Goal: Transaction & Acquisition: Book appointment/travel/reservation

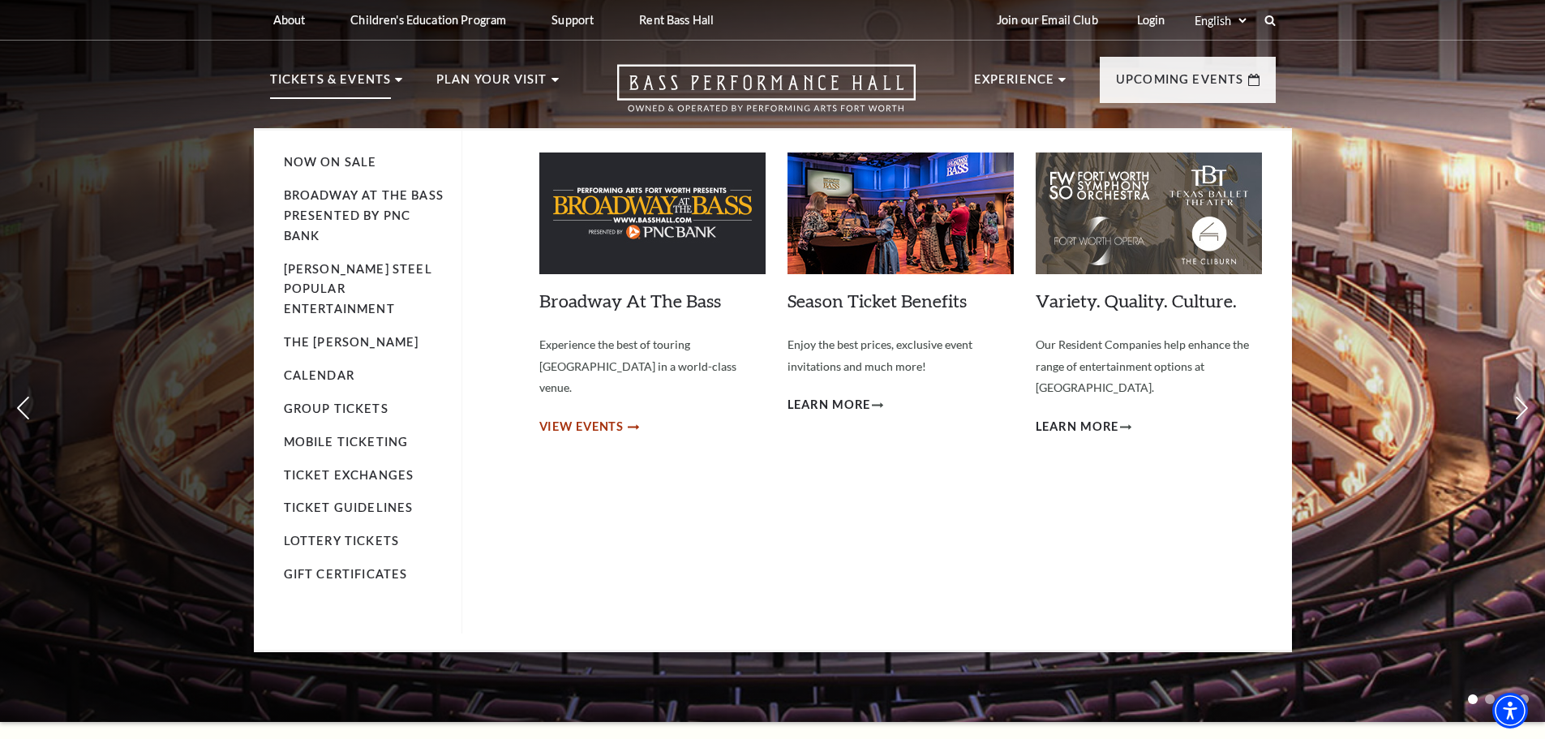
click at [587, 417] on span "View Events" at bounding box center [581, 427] width 85 height 20
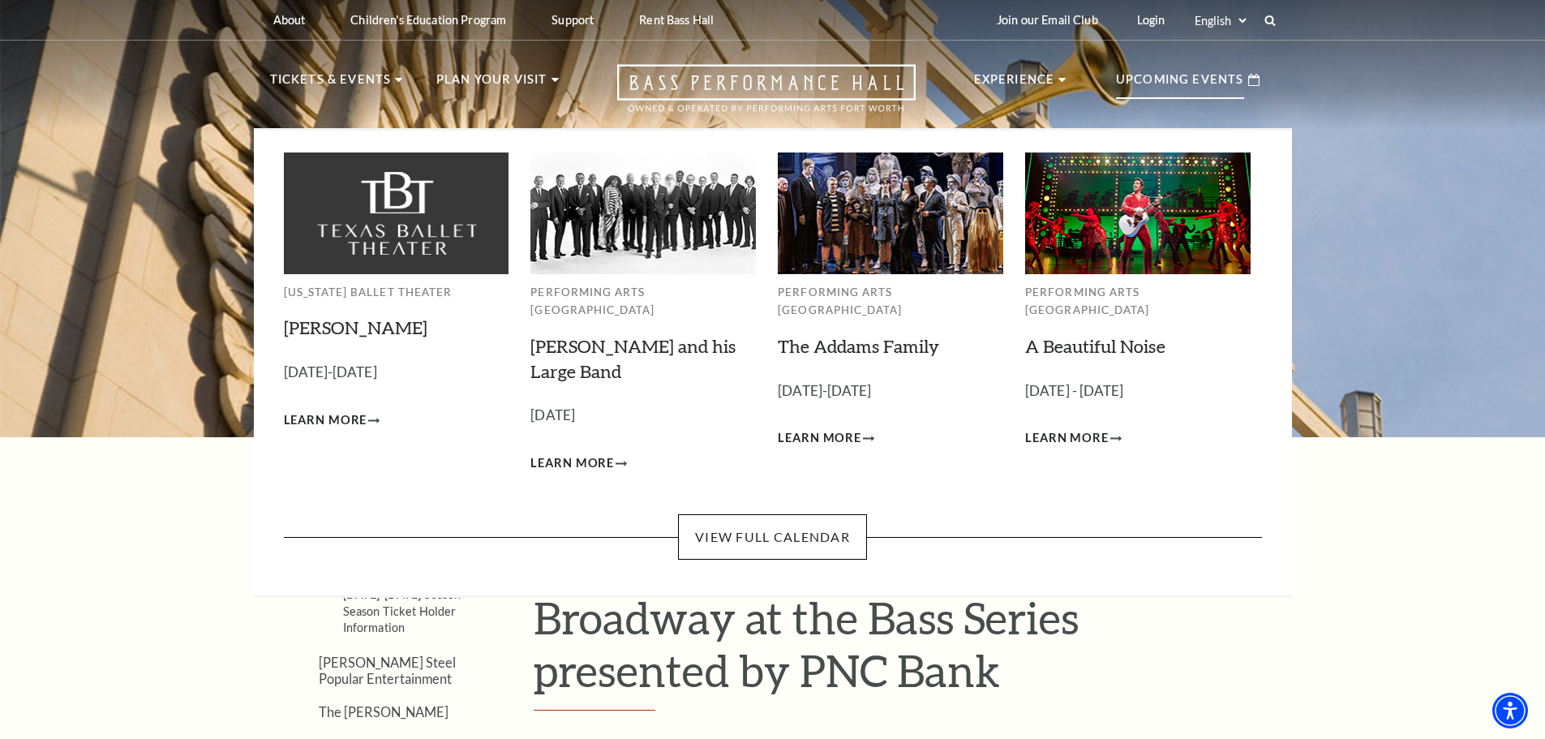
click at [1220, 82] on p "Upcoming Events" at bounding box center [1180, 84] width 128 height 29
click at [1257, 82] on icon at bounding box center [1253, 80] width 11 height 12
click at [757, 521] on link "View Full Calendar" at bounding box center [772, 536] width 189 height 45
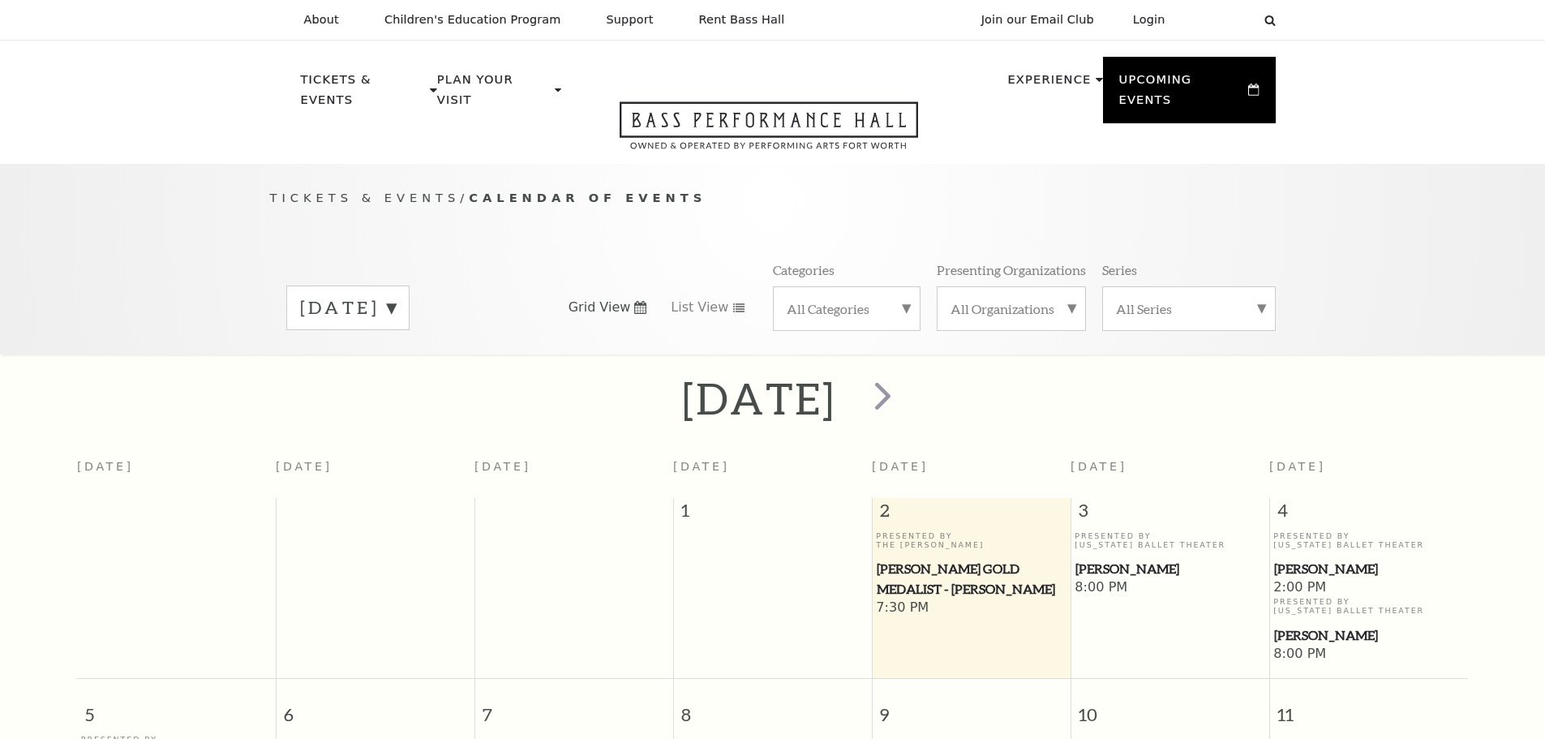
scroll to position [144, 0]
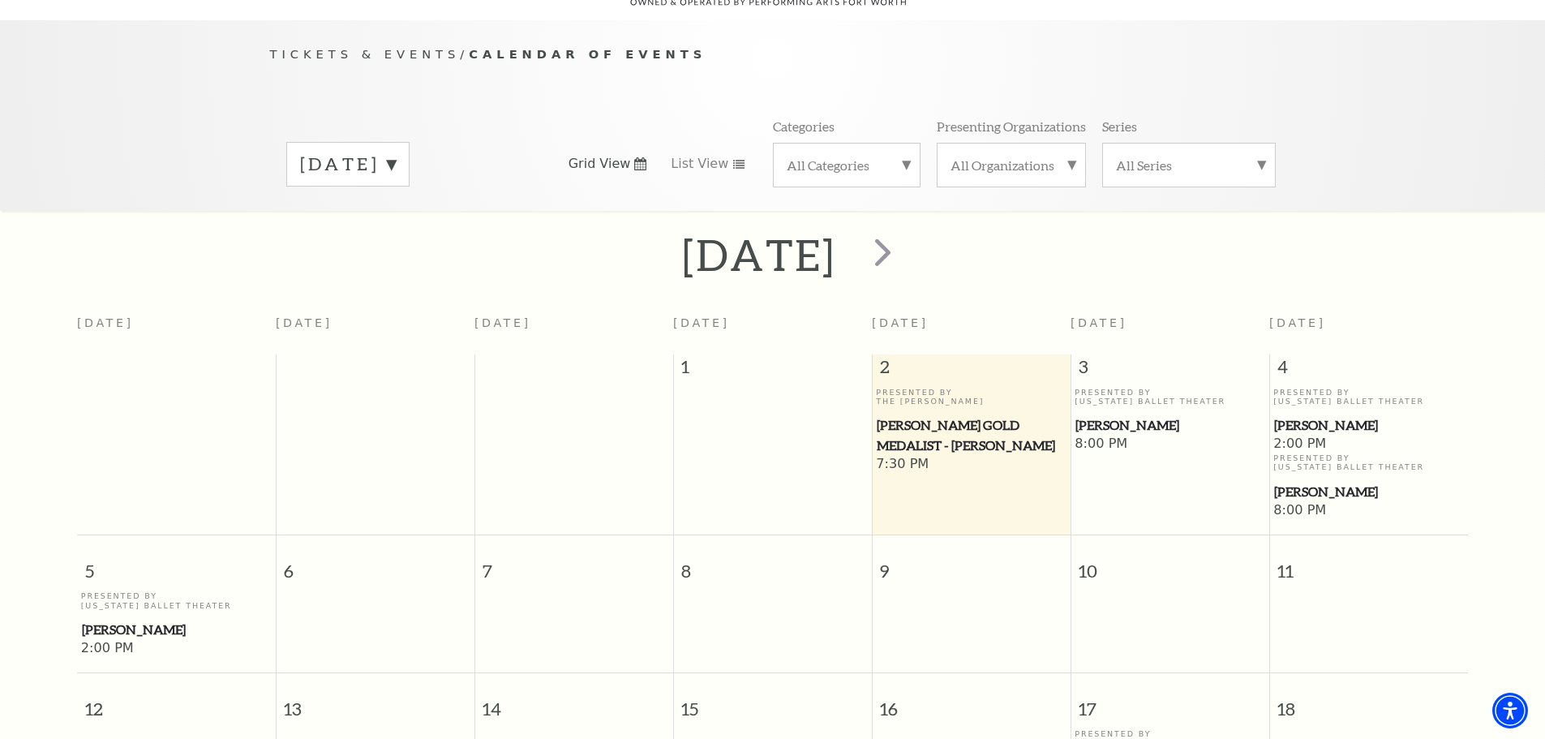
click at [1133, 415] on span "[PERSON_NAME]" at bounding box center [1169, 425] width 189 height 20
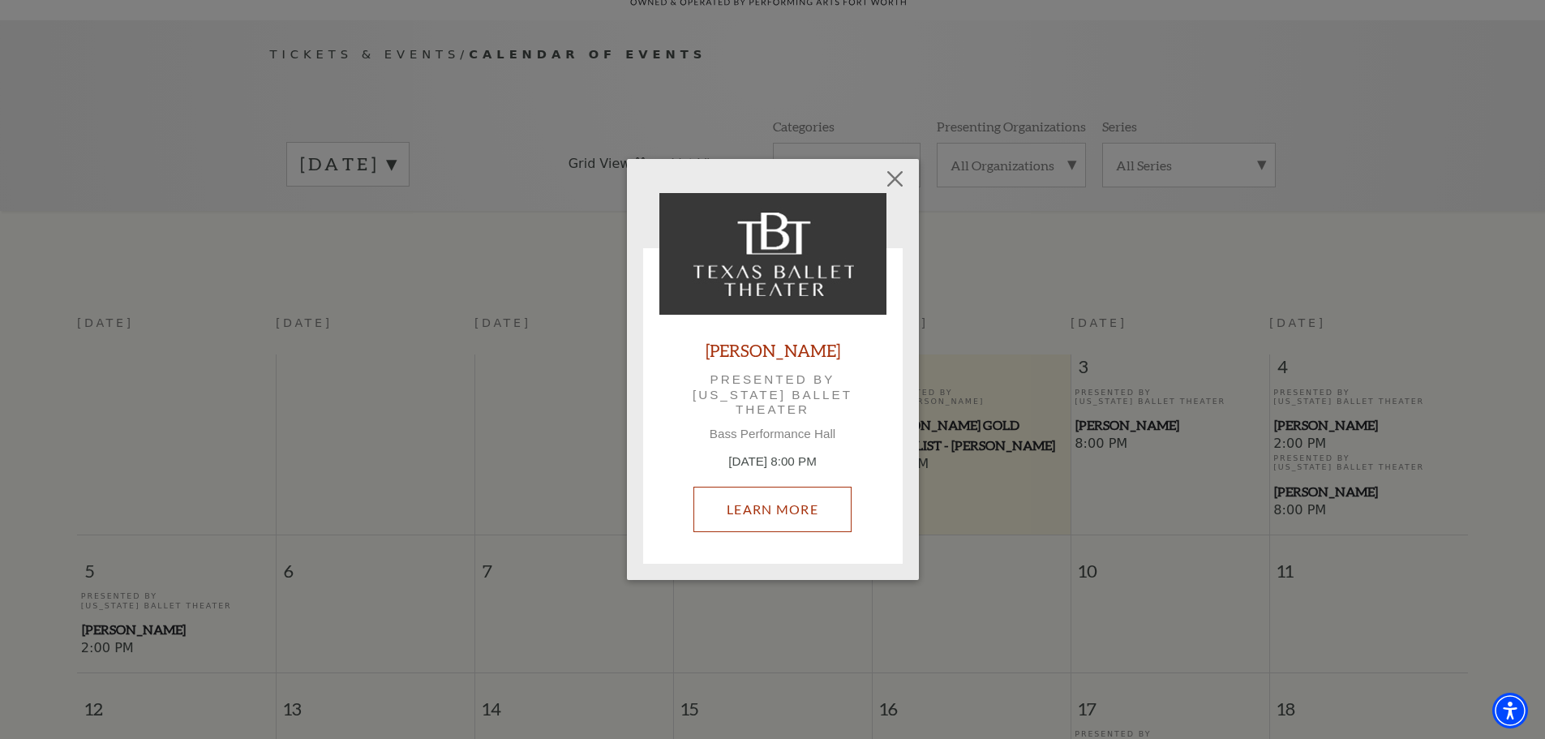
click at [783, 509] on link "Learn More" at bounding box center [772, 509] width 158 height 45
